Goal: Transaction & Acquisition: Purchase product/service

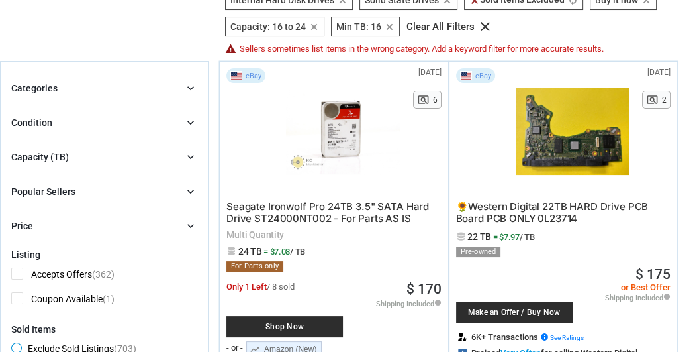
scroll to position [166, 0]
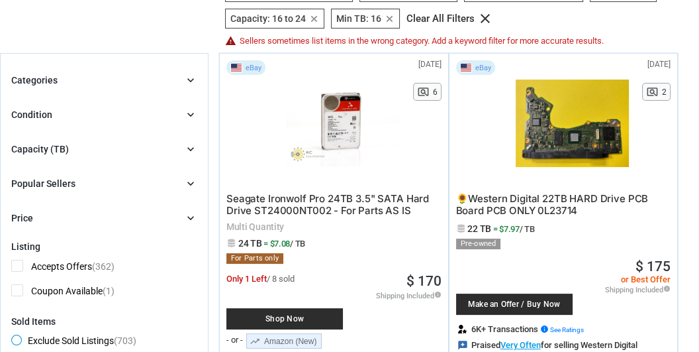
click at [191, 144] on icon "chevron_right" at bounding box center [190, 148] width 13 height 13
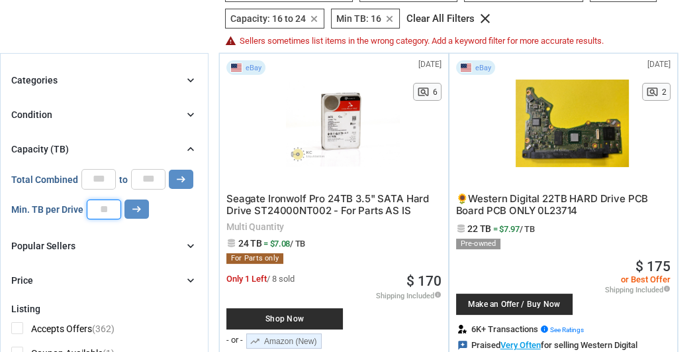
click at [111, 207] on input "**" at bounding box center [104, 209] width 34 height 20
type input "*"
click at [106, 177] on input "**" at bounding box center [98, 179] width 34 height 20
type input "*"
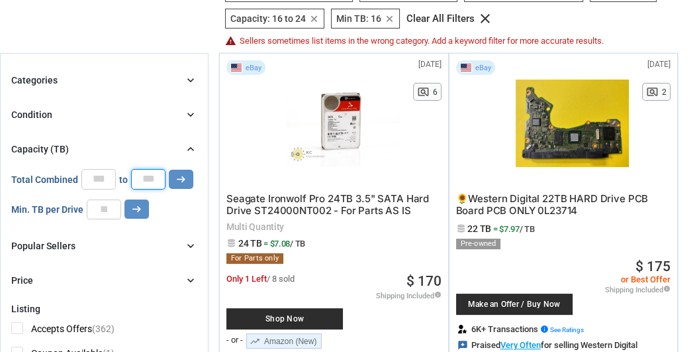
click at [156, 175] on input "**" at bounding box center [148, 179] width 34 height 20
type input "*"
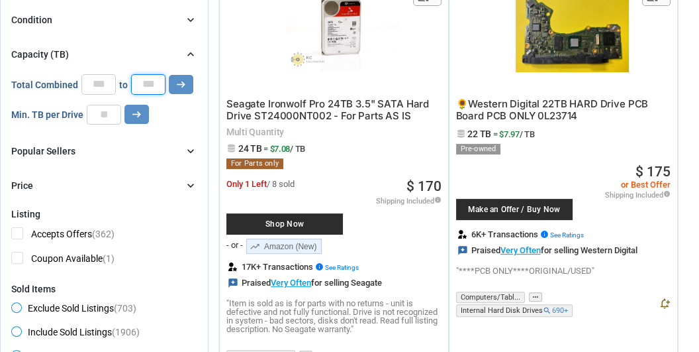
scroll to position [264, 0]
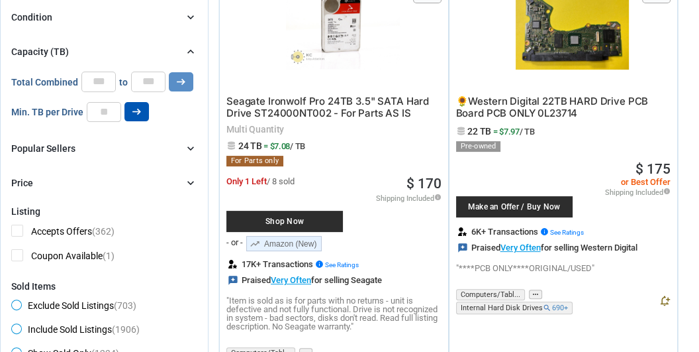
click at [136, 108] on icon "arrow_right_alt" at bounding box center [136, 111] width 13 height 13
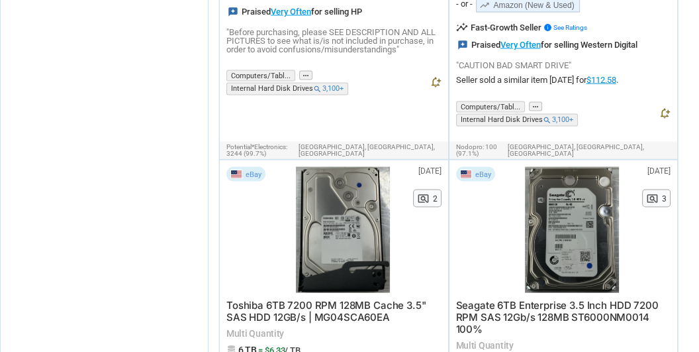
scroll to position [2236, 0]
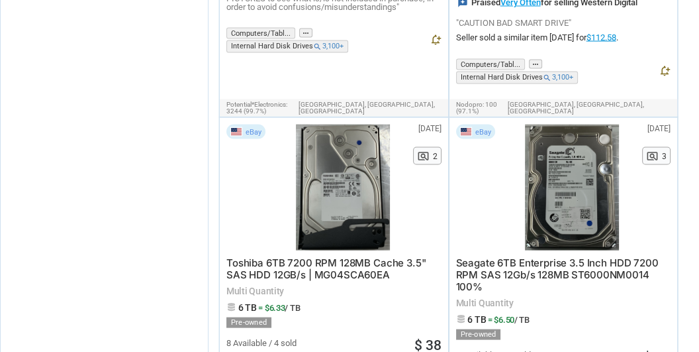
drag, startPoint x: 360, startPoint y: 227, endPoint x: 375, endPoint y: 263, distance: 38.6
click at [375, 302] on span "6 TB = $6.33 / TB" at bounding box center [333, 307] width 215 height 10
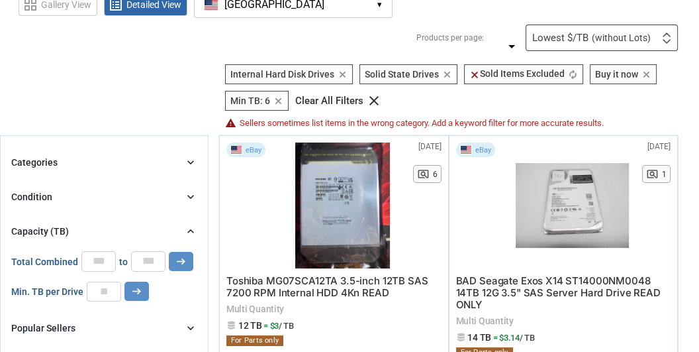
scroll to position [85, 0]
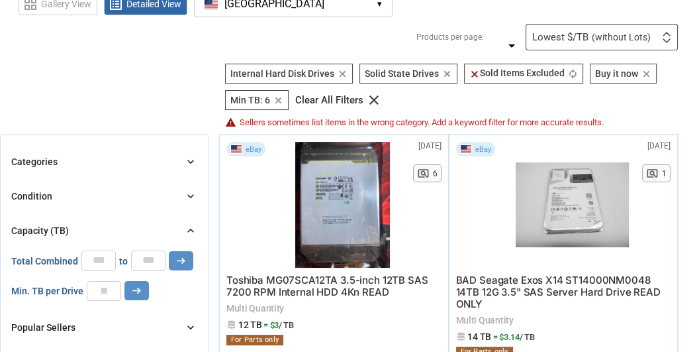
click at [186, 161] on icon "chevron_right" at bounding box center [190, 161] width 13 height 13
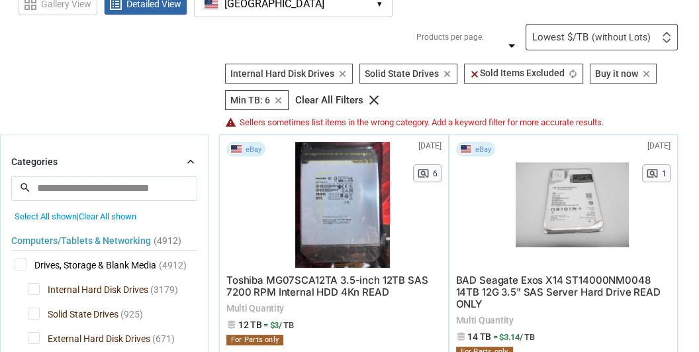
click at [102, 185] on input "search" at bounding box center [104, 188] width 186 height 24
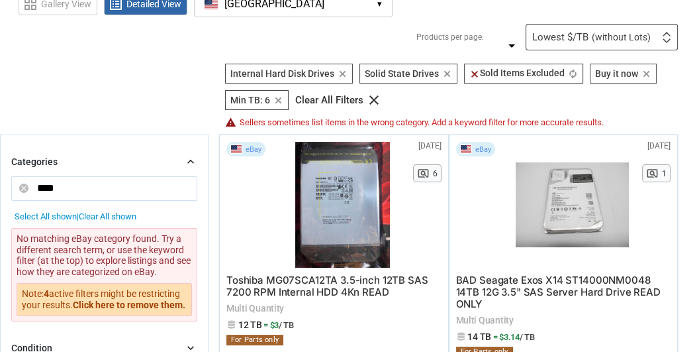
type input "****"
click at [168, 107] on section "See all types of deals we can find for you! All Listings All Deal Potentials AI…" at bounding box center [349, 76] width 699 height 104
click at [162, 115] on section "See all types of deals we can find for you! All Listings All Deal Potentials AI…" at bounding box center [349, 76] width 699 height 104
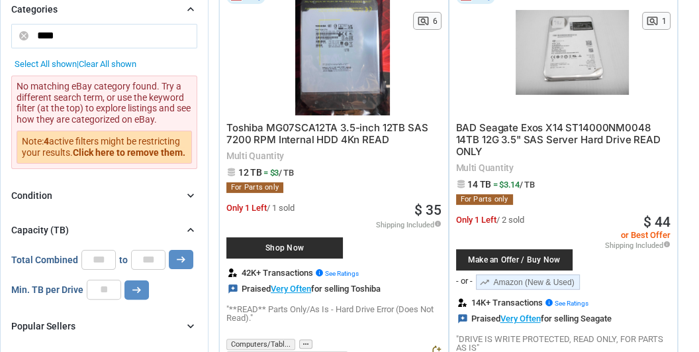
scroll to position [236, 0]
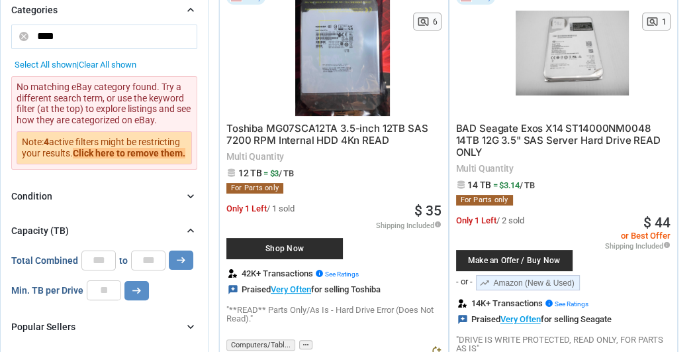
click at [128, 150] on button "Click here to remove them." at bounding box center [129, 153] width 113 height 11
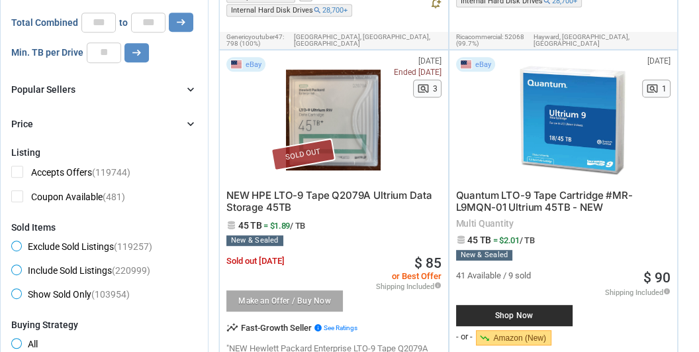
scroll to position [567, 0]
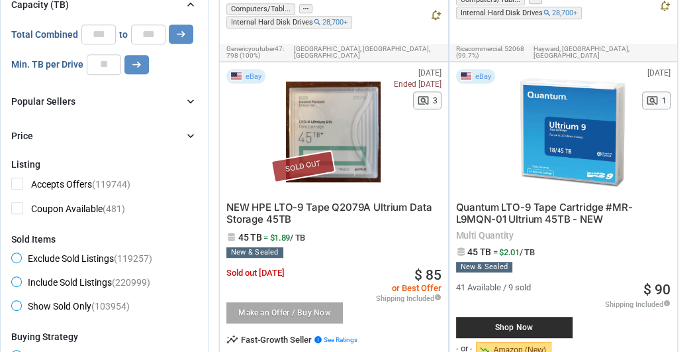
click at [16, 279] on span "Include Sold Listings (220999)" at bounding box center [80, 284] width 139 height 16
click at [17, 254] on span "Exclude Sold Listings (119257)" at bounding box center [81, 260] width 141 height 16
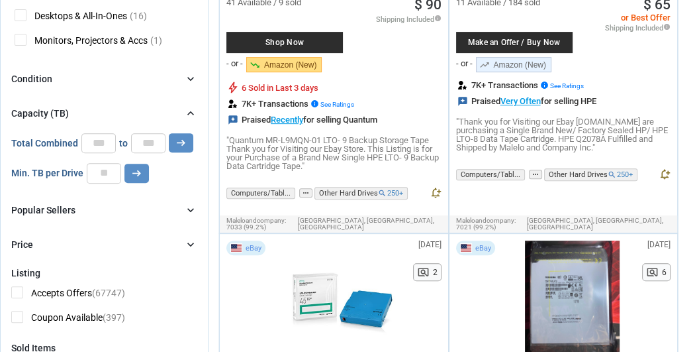
scroll to position [434, 0]
click at [192, 242] on icon "chevron_right" at bounding box center [190, 244] width 13 height 13
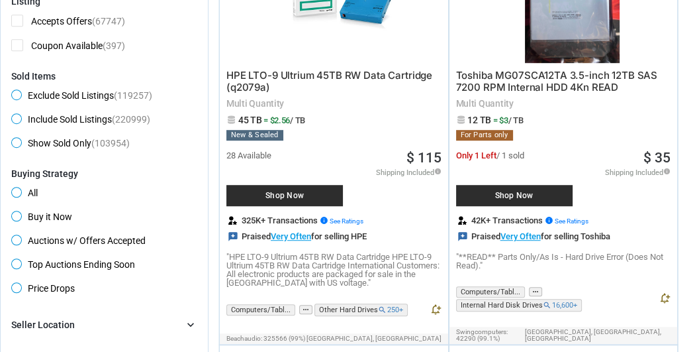
scroll to position [759, 0]
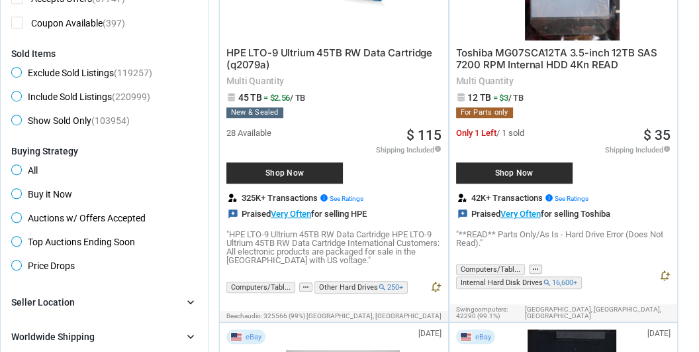
click at [16, 190] on span "Buy it Now" at bounding box center [41, 196] width 61 height 16
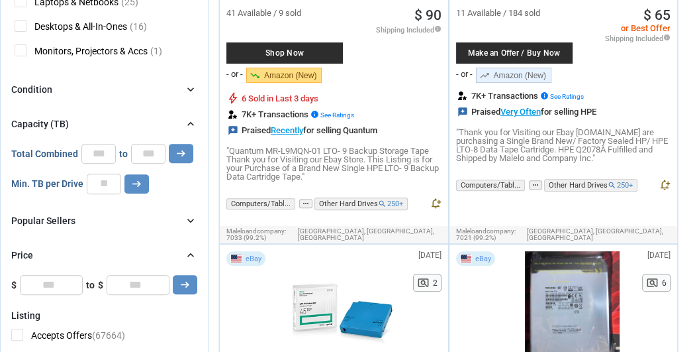
scroll to position [434, 0]
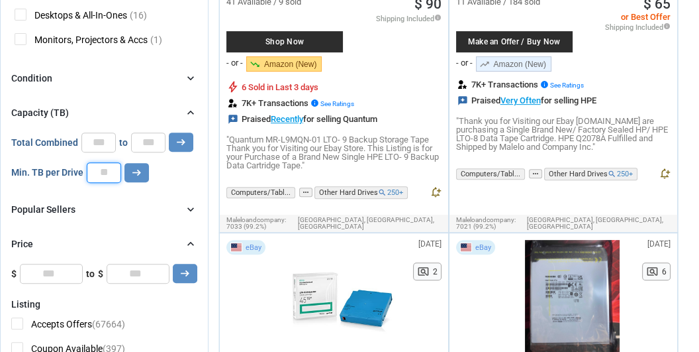
click at [107, 171] on input "number" at bounding box center [104, 172] width 34 height 20
type input "*"
click at [138, 168] on icon "arrow_right_alt" at bounding box center [136, 172] width 13 height 13
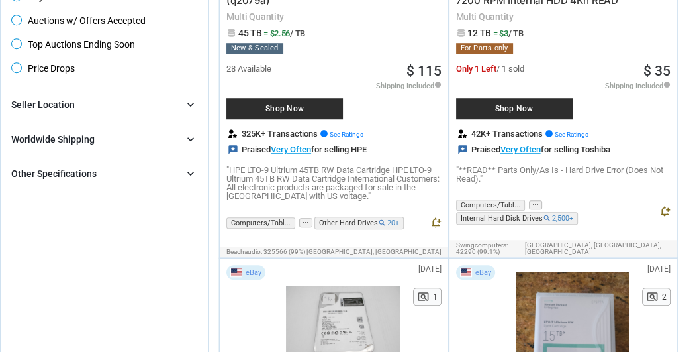
scroll to position [823, 0]
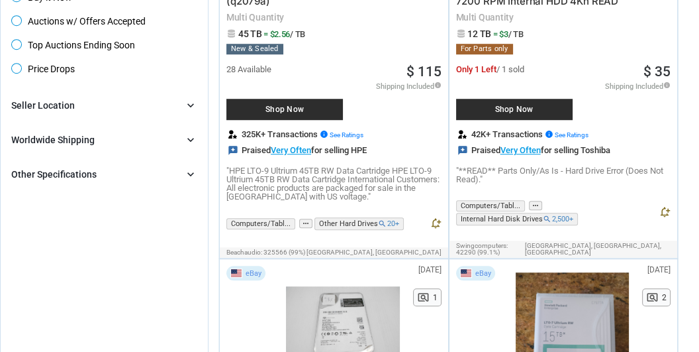
click at [188, 168] on icon "chevron_right" at bounding box center [190, 174] width 13 height 13
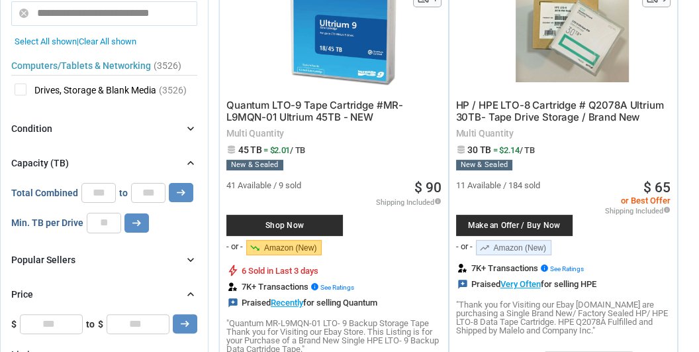
scroll to position [229, 0]
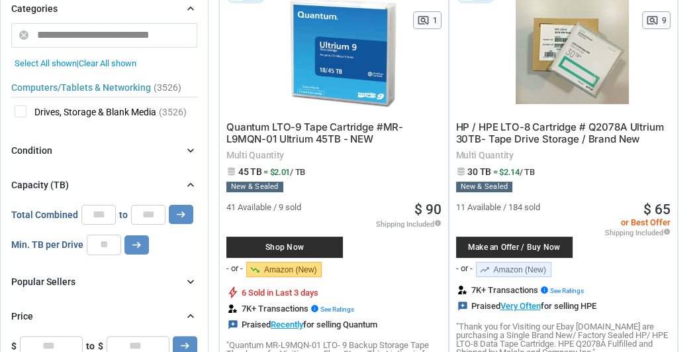
click at [185, 180] on icon "chevron_right" at bounding box center [190, 184] width 13 height 13
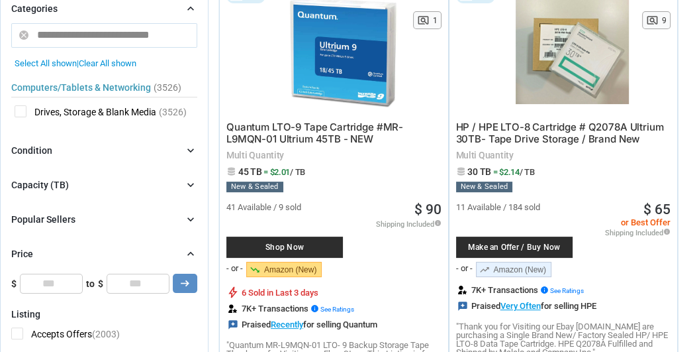
click at [190, 181] on icon "chevron_right" at bounding box center [190, 184] width 13 height 13
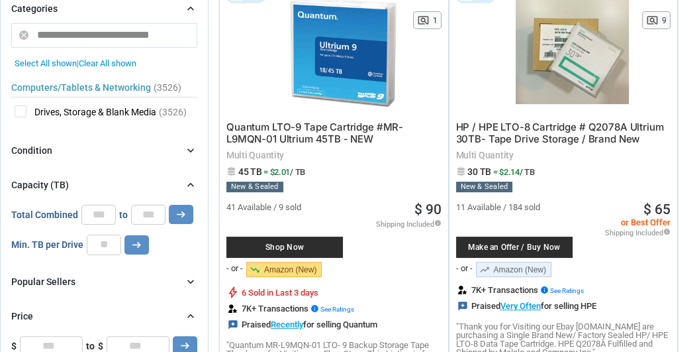
click at [194, 144] on icon "chevron_right" at bounding box center [190, 150] width 13 height 13
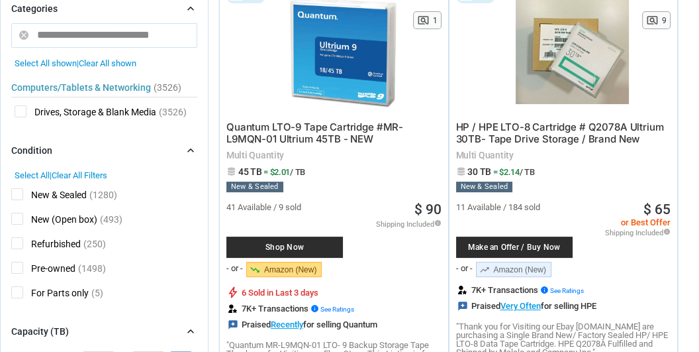
click at [17, 239] on span "Refurbished" at bounding box center [46, 245] width 70 height 17
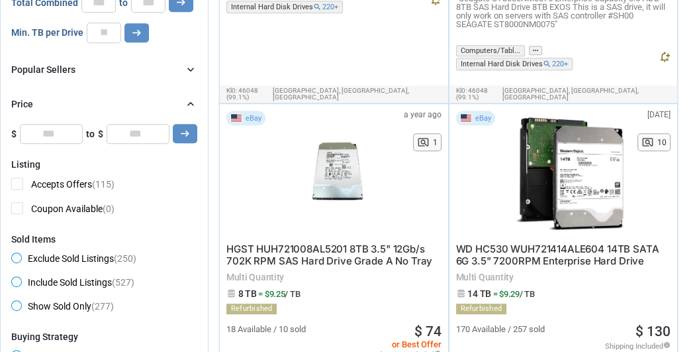
scroll to position [575, 0]
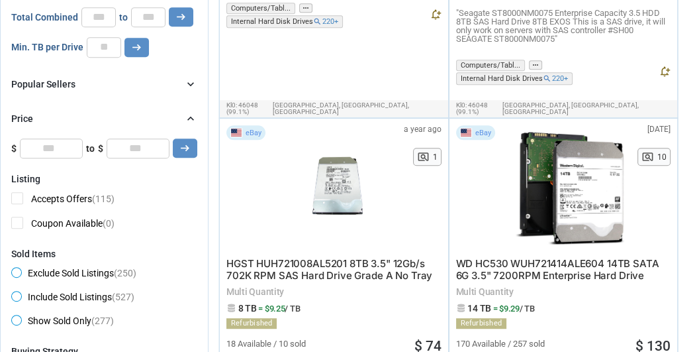
click at [190, 115] on icon "chevron_right" at bounding box center [190, 118] width 13 height 13
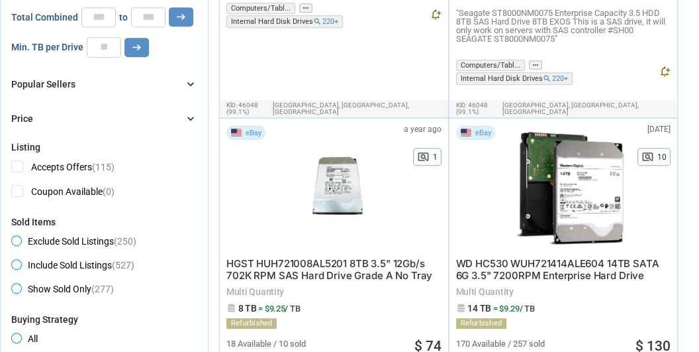
click at [190, 115] on icon "chevron_right" at bounding box center [190, 118] width 13 height 13
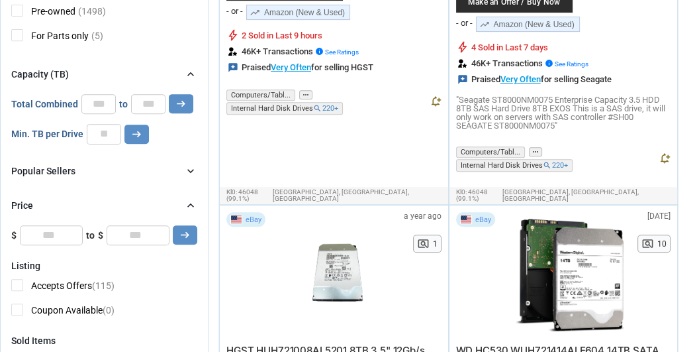
scroll to position [484, 0]
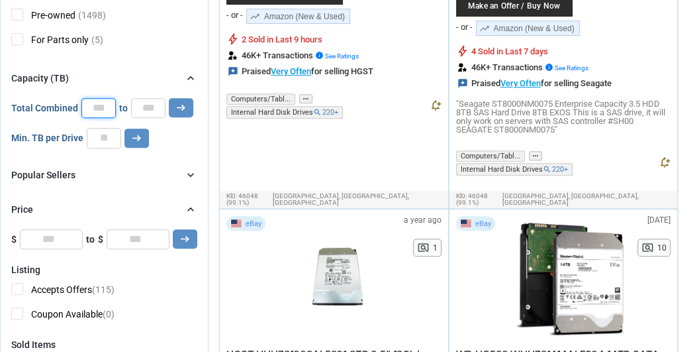
click at [96, 103] on input "number" at bounding box center [98, 108] width 34 height 20
type input "*"
click at [148, 105] on input "number" at bounding box center [148, 108] width 34 height 20
type input "**"
click at [179, 102] on icon "arrow_right_alt" at bounding box center [181, 107] width 13 height 13
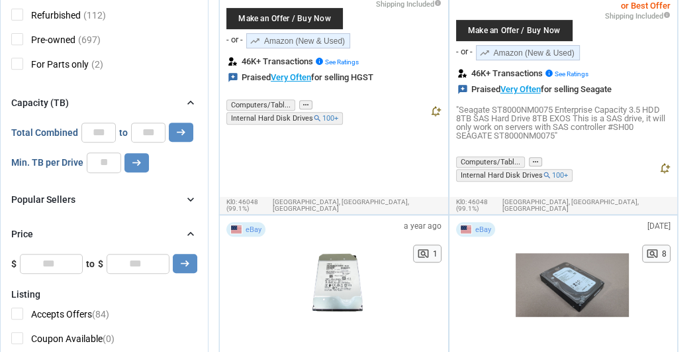
scroll to position [508, 0]
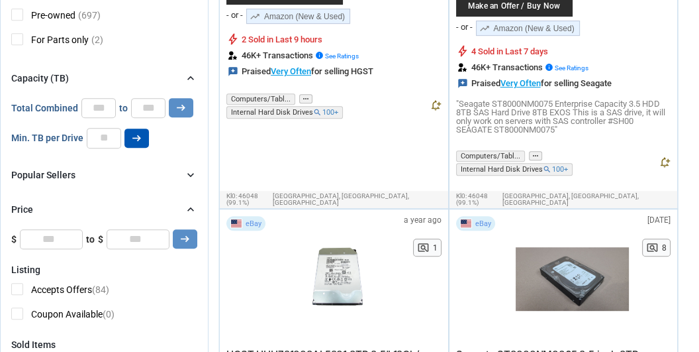
click at [138, 134] on icon "arrow_right_alt" at bounding box center [136, 138] width 13 height 13
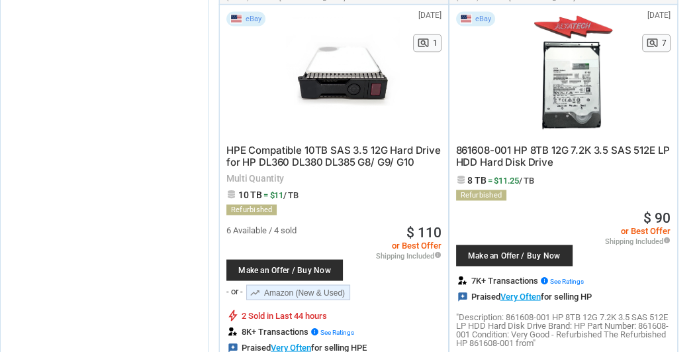
scroll to position [2029, 0]
